Goal: Register for event/course

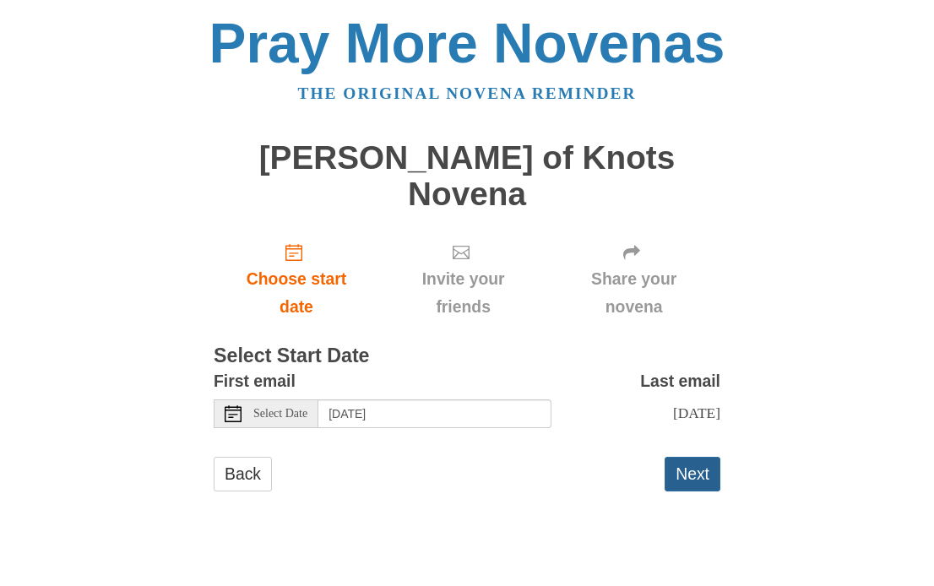
click at [712, 457] on button "Next" at bounding box center [692, 474] width 56 height 35
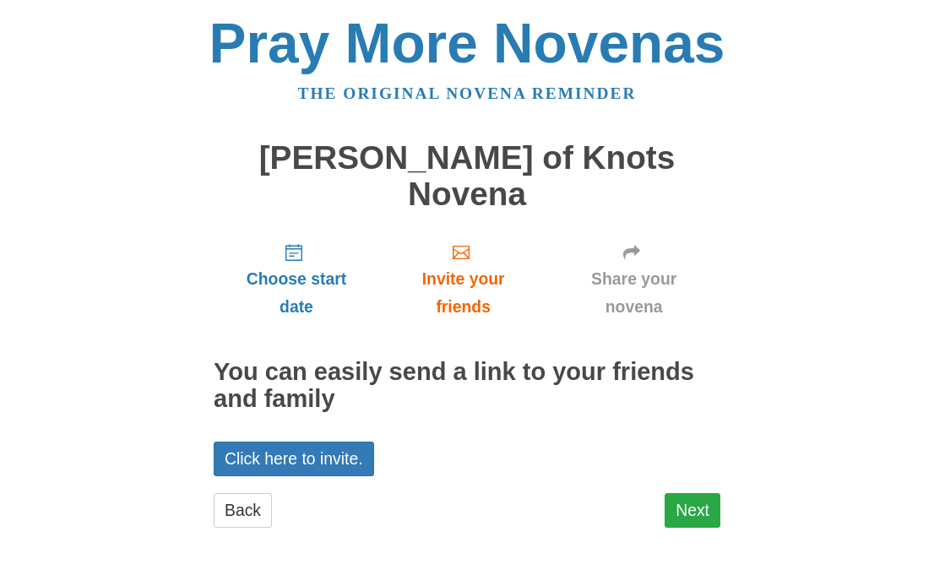
click at [686, 493] on link "Next" at bounding box center [692, 510] width 56 height 35
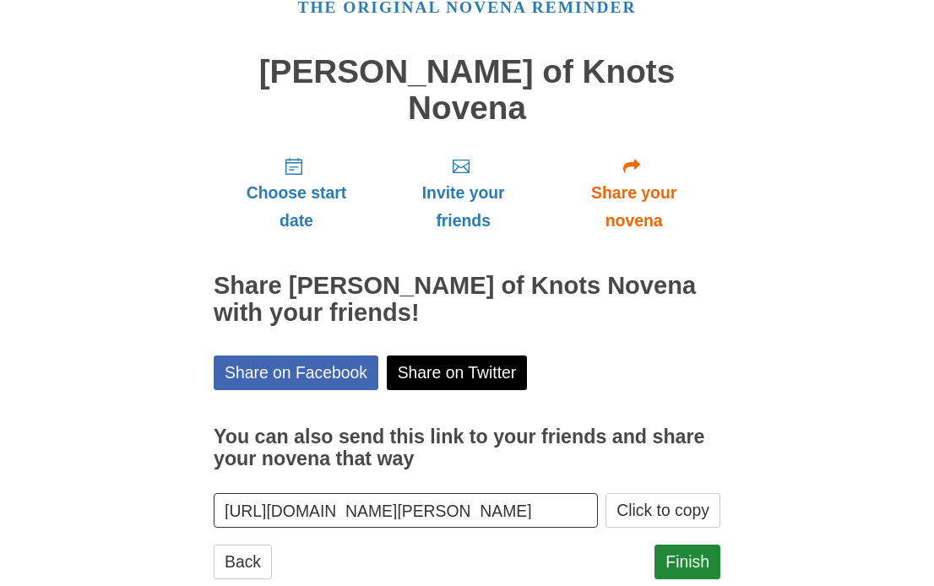
scroll to position [85, 0]
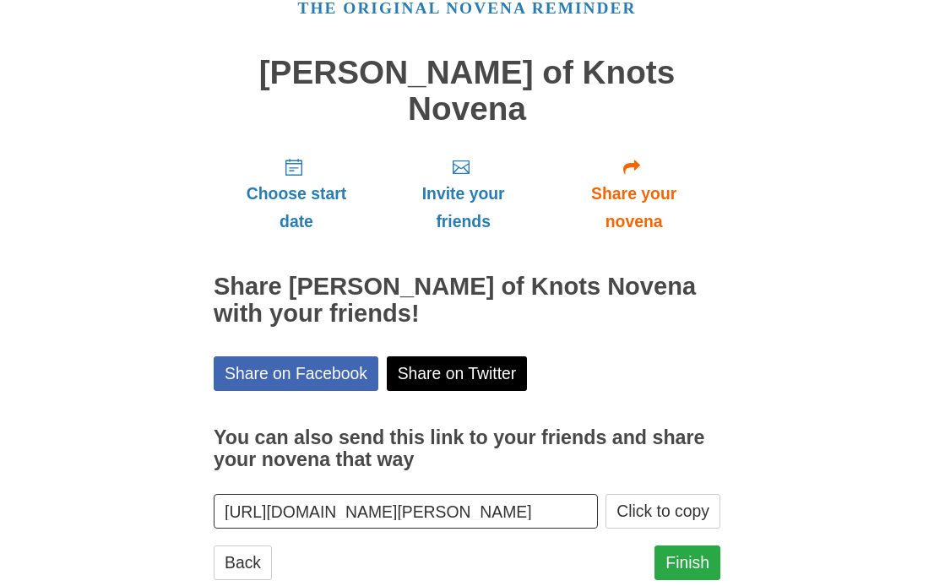
click at [700, 545] on link "Finish" at bounding box center [687, 562] width 66 height 35
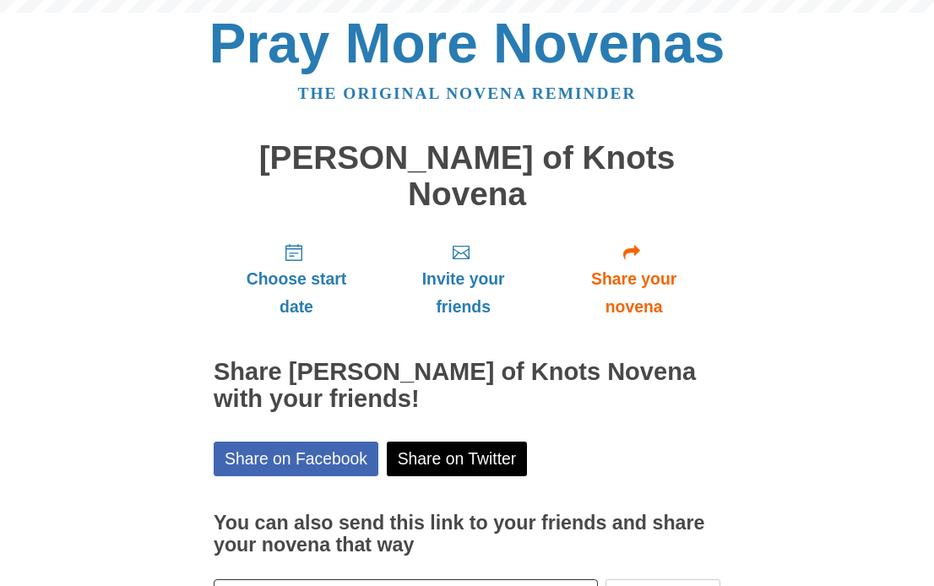
scroll to position [85, 0]
